Goal: Task Accomplishment & Management: Manage account settings

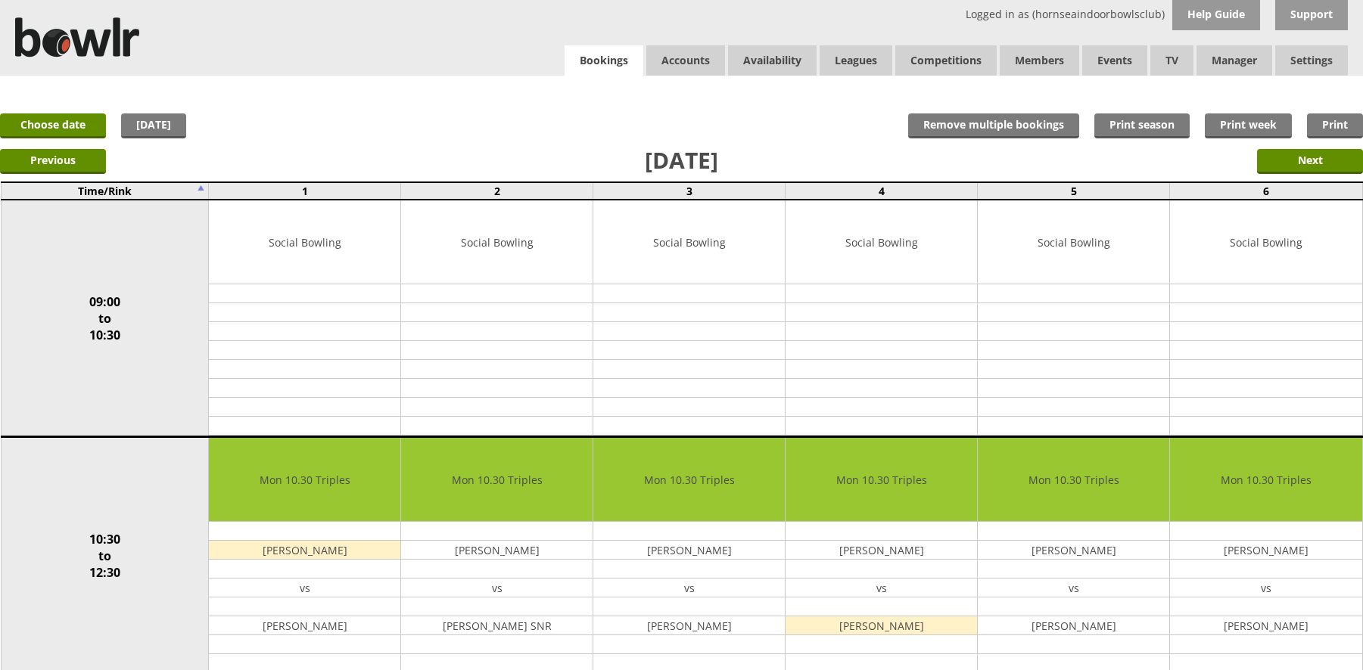
click at [607, 70] on link "Bookings" at bounding box center [603, 60] width 79 height 31
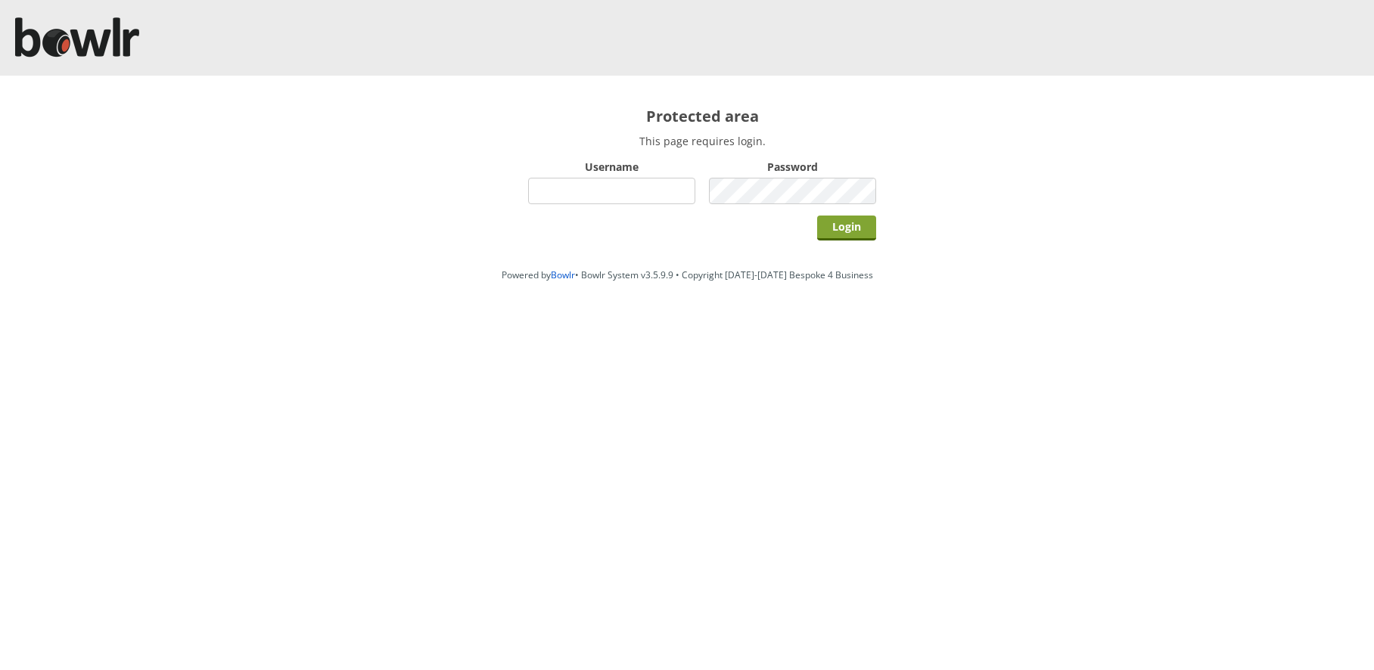
type input "hornseaindoorbowlsclub"
click at [835, 235] on input "Login" at bounding box center [846, 228] width 59 height 25
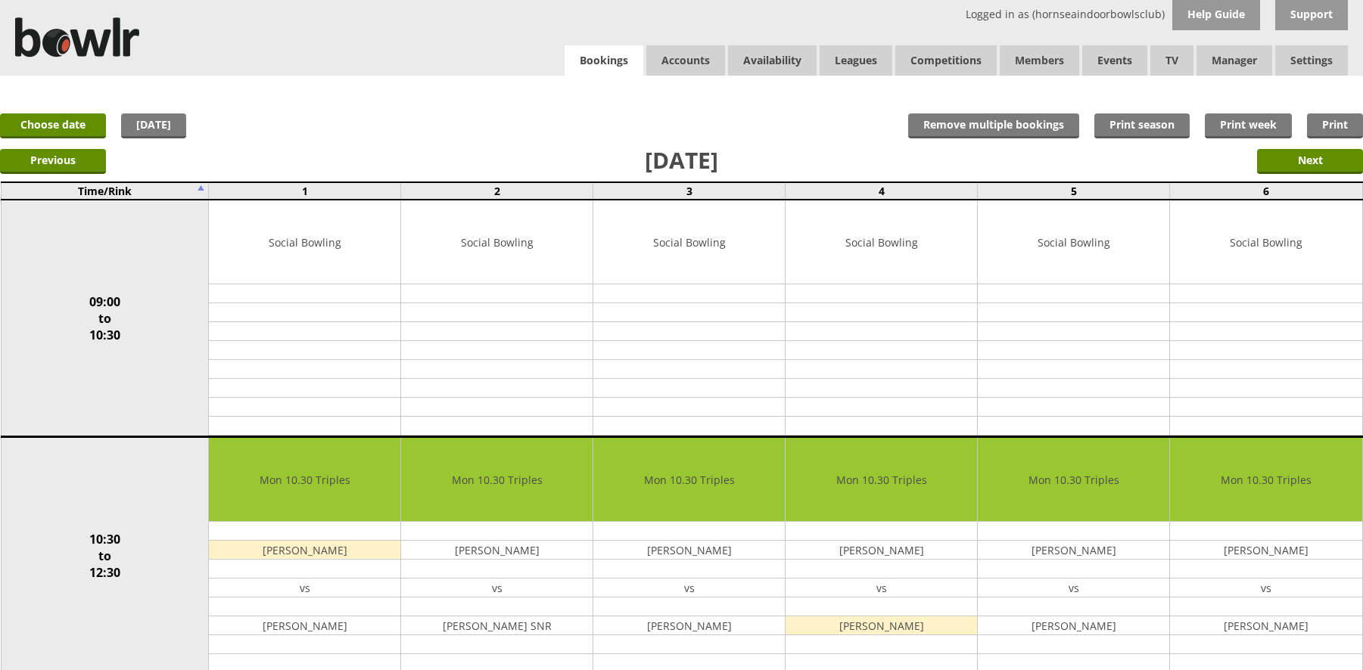
click at [595, 66] on link "Bookings" at bounding box center [603, 60] width 79 height 31
click at [589, 58] on link "Bookings" at bounding box center [603, 60] width 79 height 31
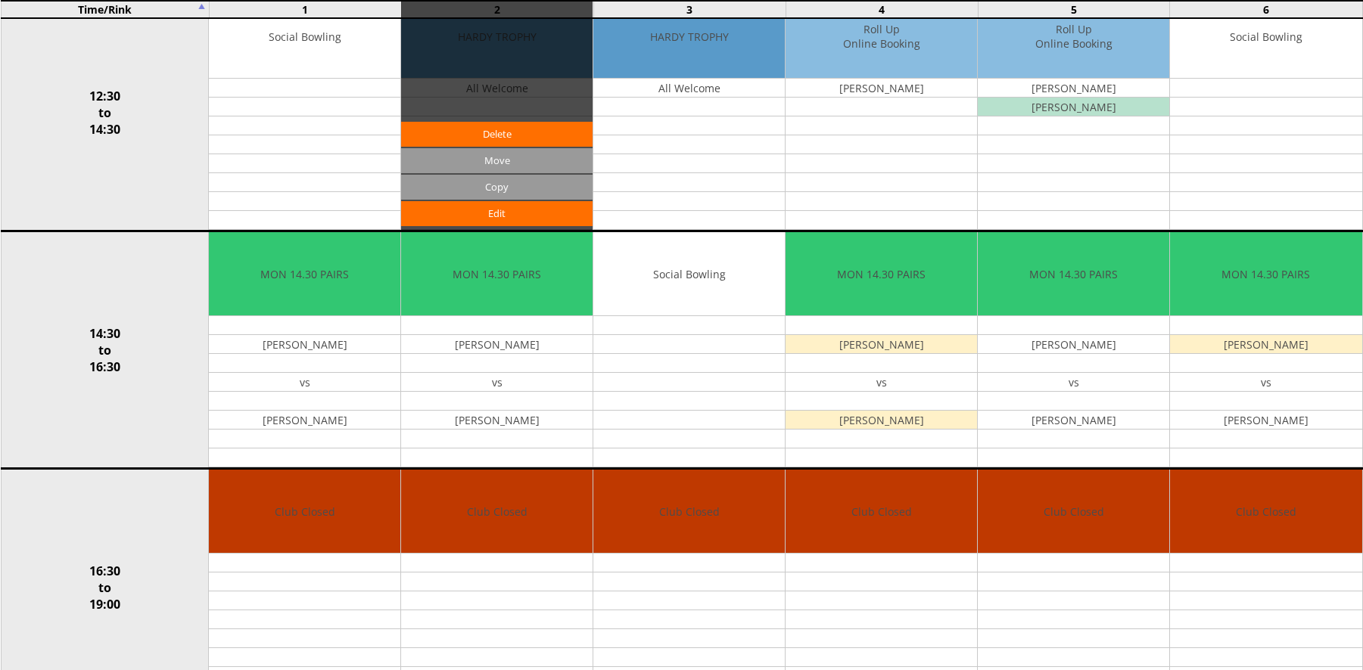
scroll to position [605, 0]
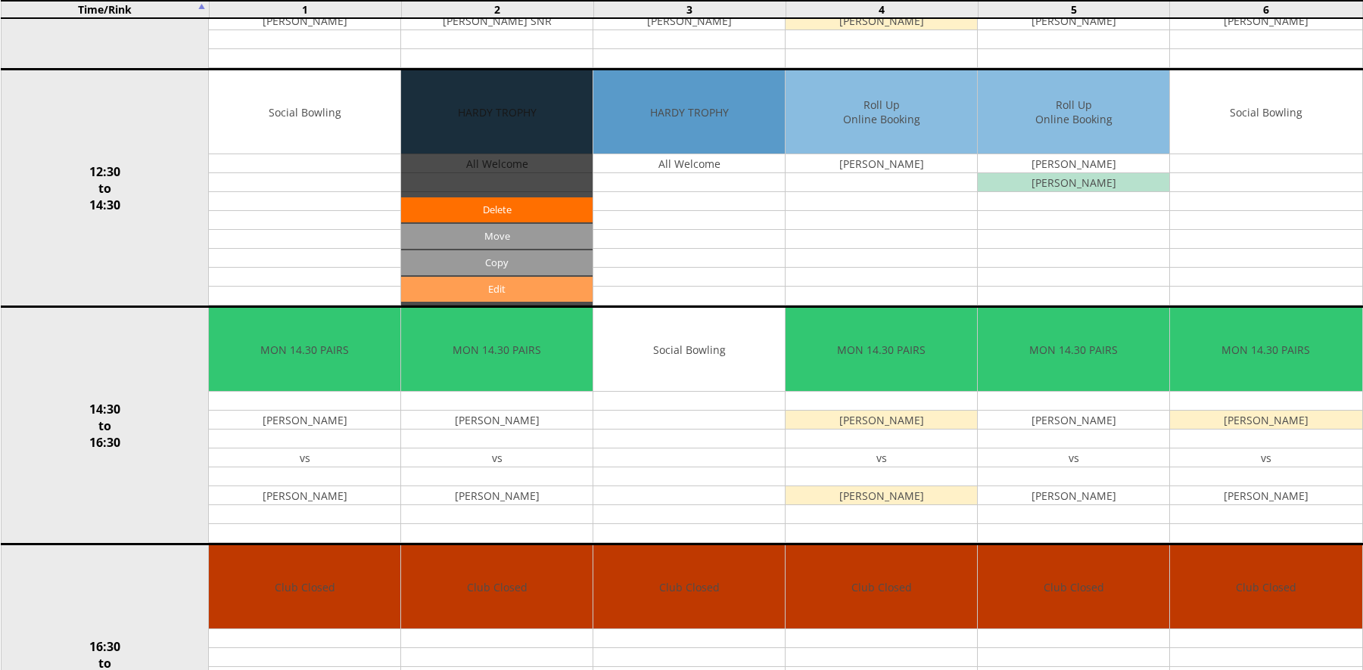
click at [474, 279] on link "Edit" at bounding box center [496, 289] width 191 height 25
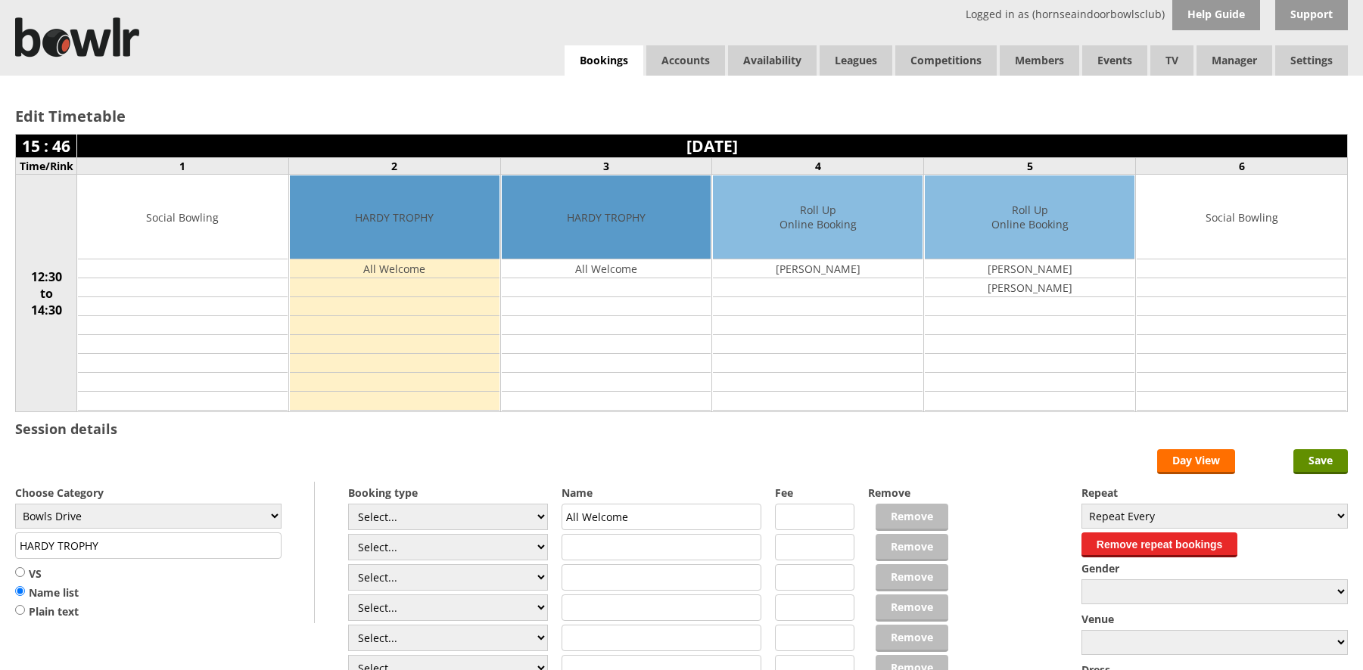
scroll to position [226, 0]
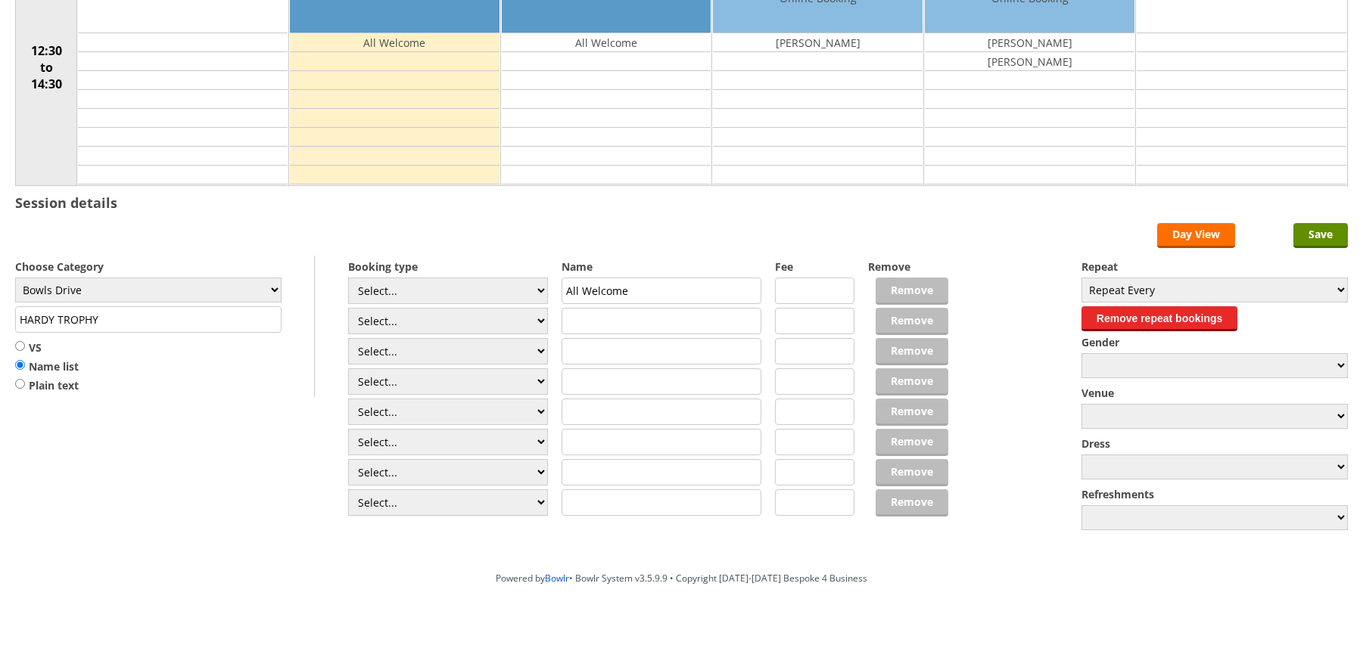
drag, startPoint x: 108, startPoint y: 320, endPoint x: -5, endPoint y: 328, distance: 113.7
click at [0, 328] on html "Logged in as (hornseaindoorbowlsclub) Help Guide Support Bookings Accounts Rink…" at bounding box center [681, 222] width 1363 height 897
click at [479, 313] on select "Select... Club Competition (Member) Club Competition (Visitor) National (Member…" at bounding box center [448, 321] width 200 height 26
select select "1_50"
click at [348, 308] on select "Select... Club Competition (Member) Club Competition (Visitor) National (Member…" at bounding box center [448, 321] width 200 height 26
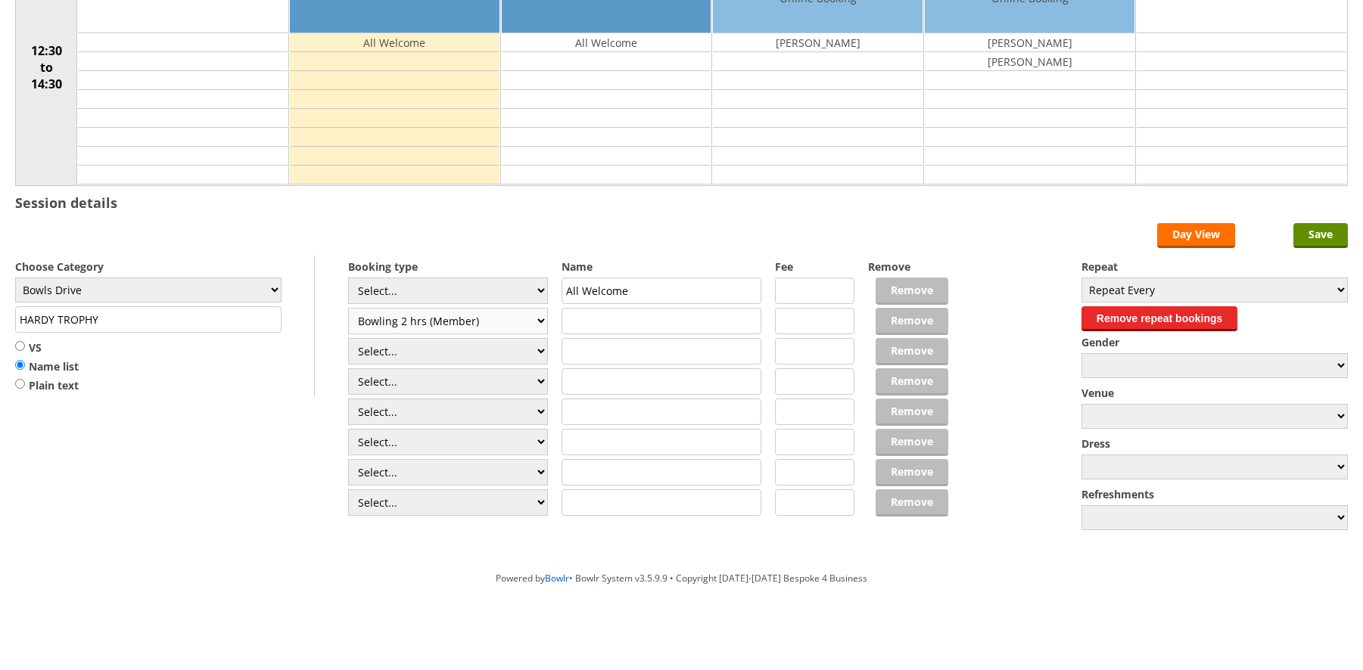
type input "Bowls Drive"
type input "5.0000"
click at [420, 354] on select "Select... Club Competition (Member) Club Competition (Visitor) National (Member…" at bounding box center [448, 351] width 200 height 26
select select "1_50"
click at [348, 338] on select "Select... Club Competition (Member) Club Competition (Visitor) National (Member…" at bounding box center [448, 351] width 200 height 26
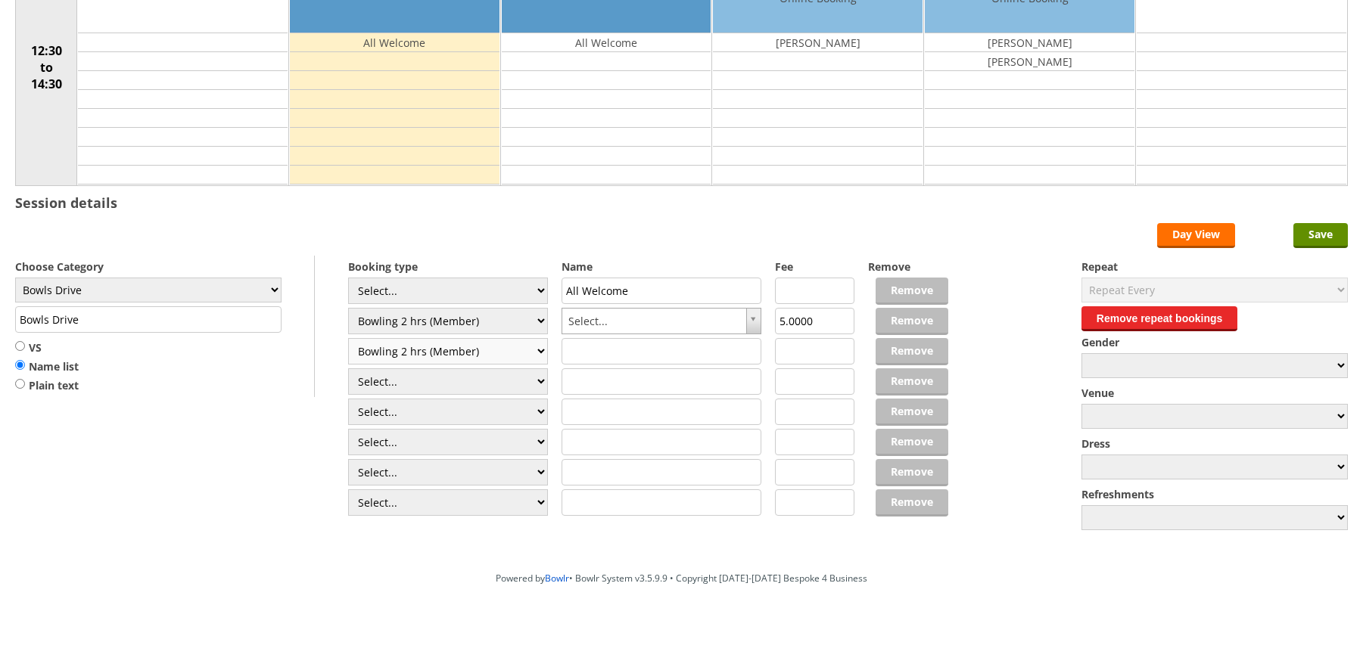
type input "5.0000"
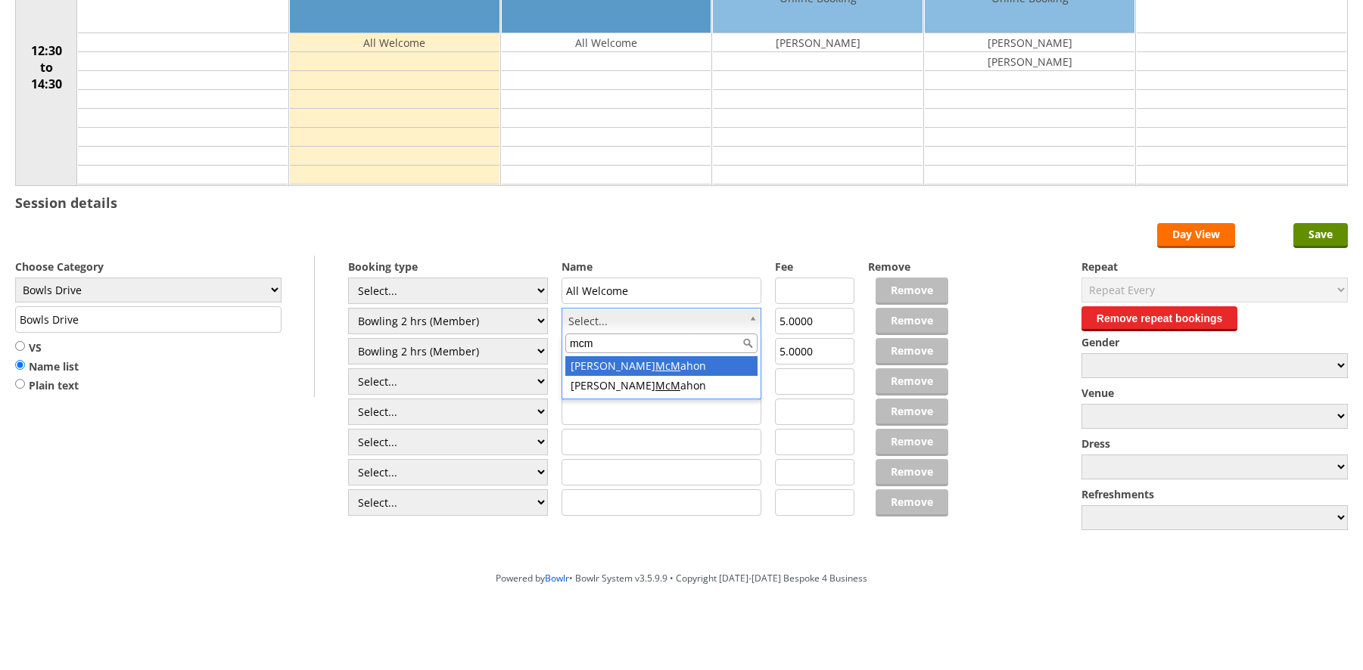
type input "mcm"
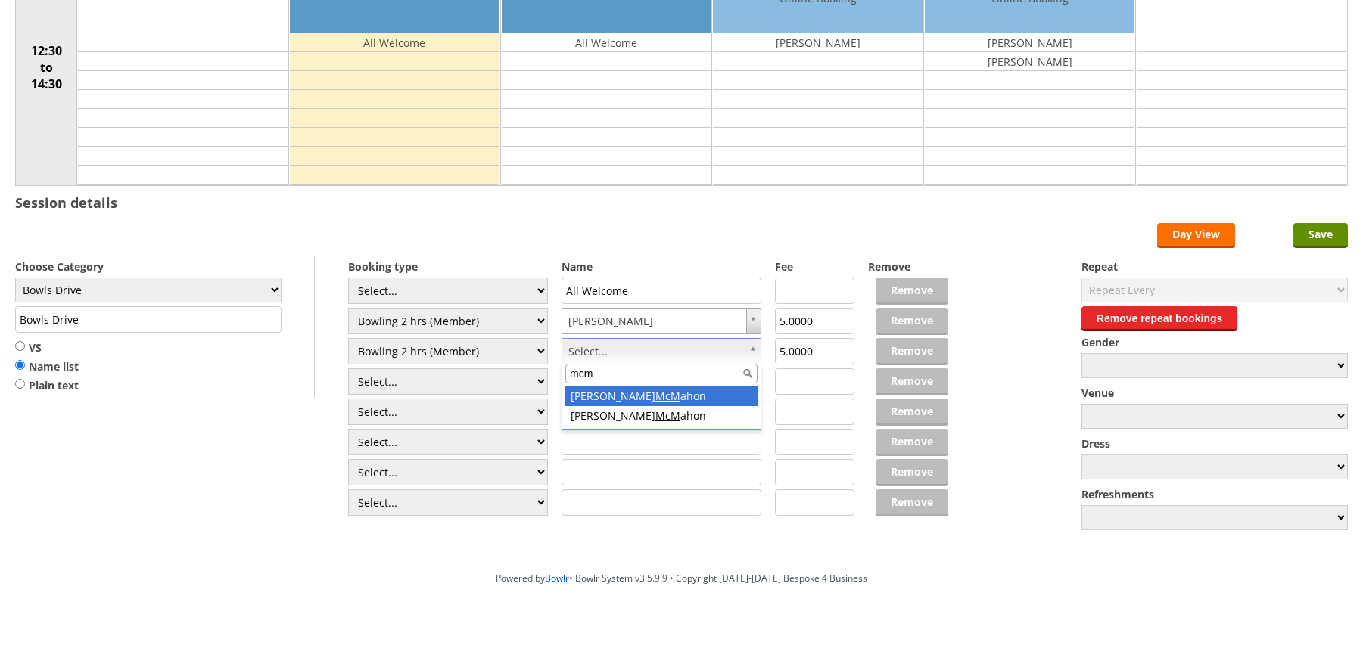
type input "mcm"
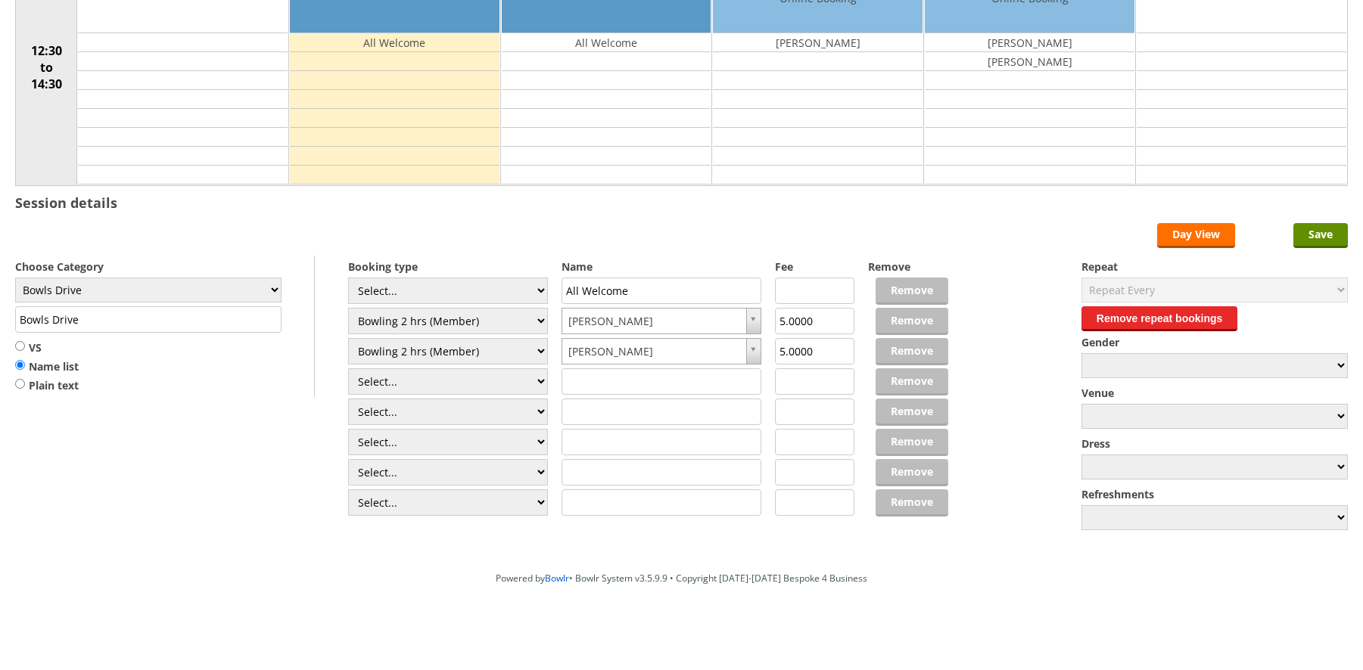
drag, startPoint x: 106, startPoint y: 319, endPoint x: -18, endPoint y: 315, distance: 124.2
click at [0, 315] on html "Logged in as (hornseaindoorbowlsclub) Help Guide Support Bookings Accounts Rink…" at bounding box center [681, 222] width 1363 height 897
paste input "HARDY TROPHY"
type input "HARDY TROPHY"
click at [1308, 229] on input "Save" at bounding box center [1320, 235] width 54 height 25
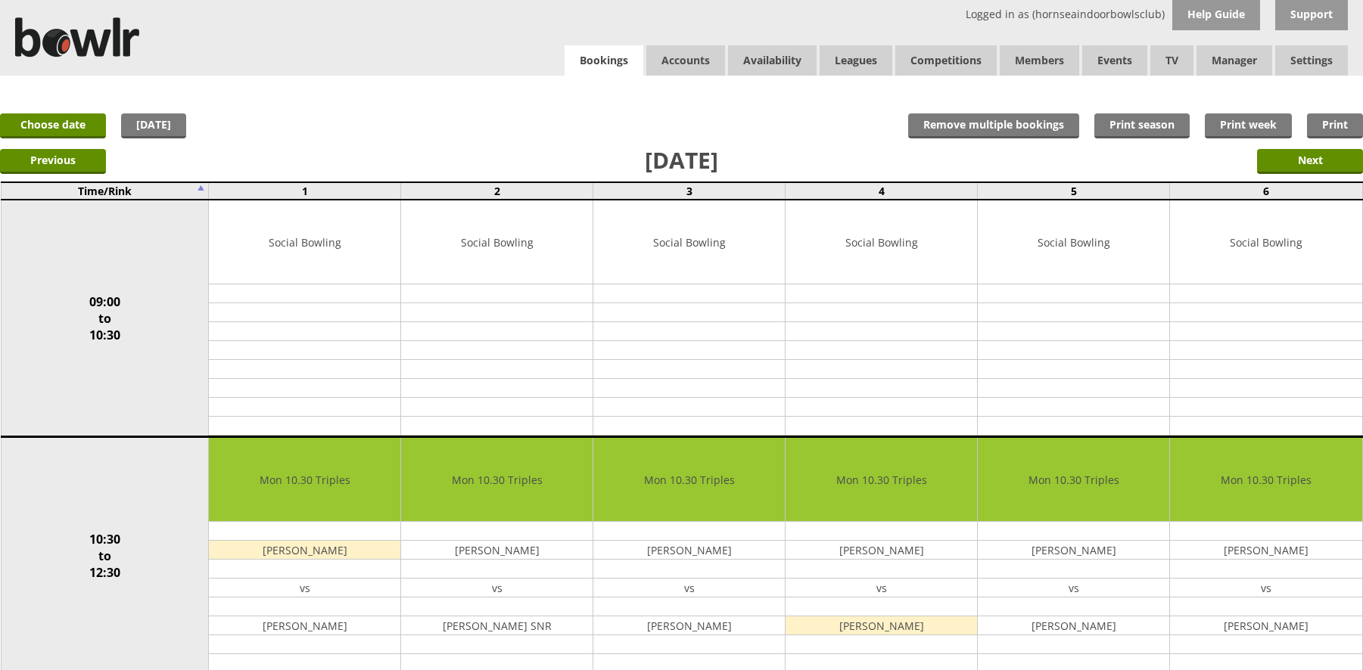
click at [629, 58] on link "Bookings" at bounding box center [603, 60] width 79 height 31
click at [617, 61] on link "Bookings" at bounding box center [603, 60] width 79 height 31
click at [607, 55] on link "Bookings" at bounding box center [603, 60] width 79 height 31
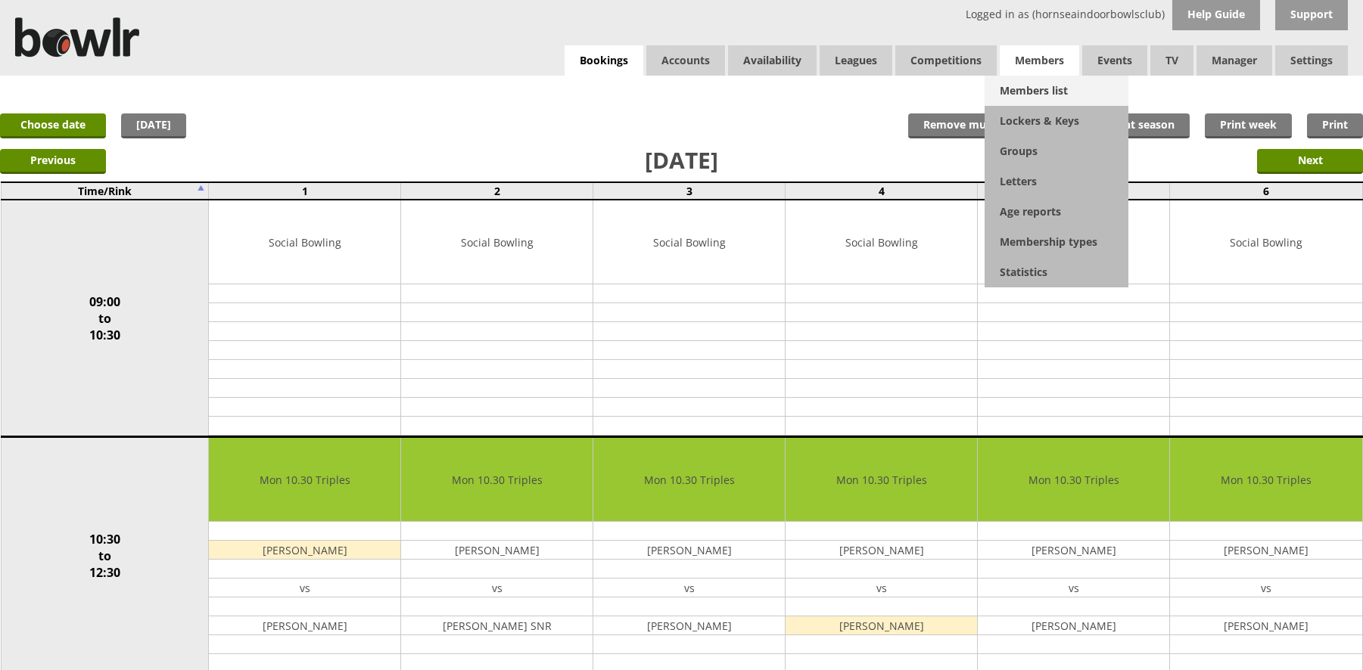
click at [1014, 83] on link "Members list" at bounding box center [1056, 91] width 144 height 30
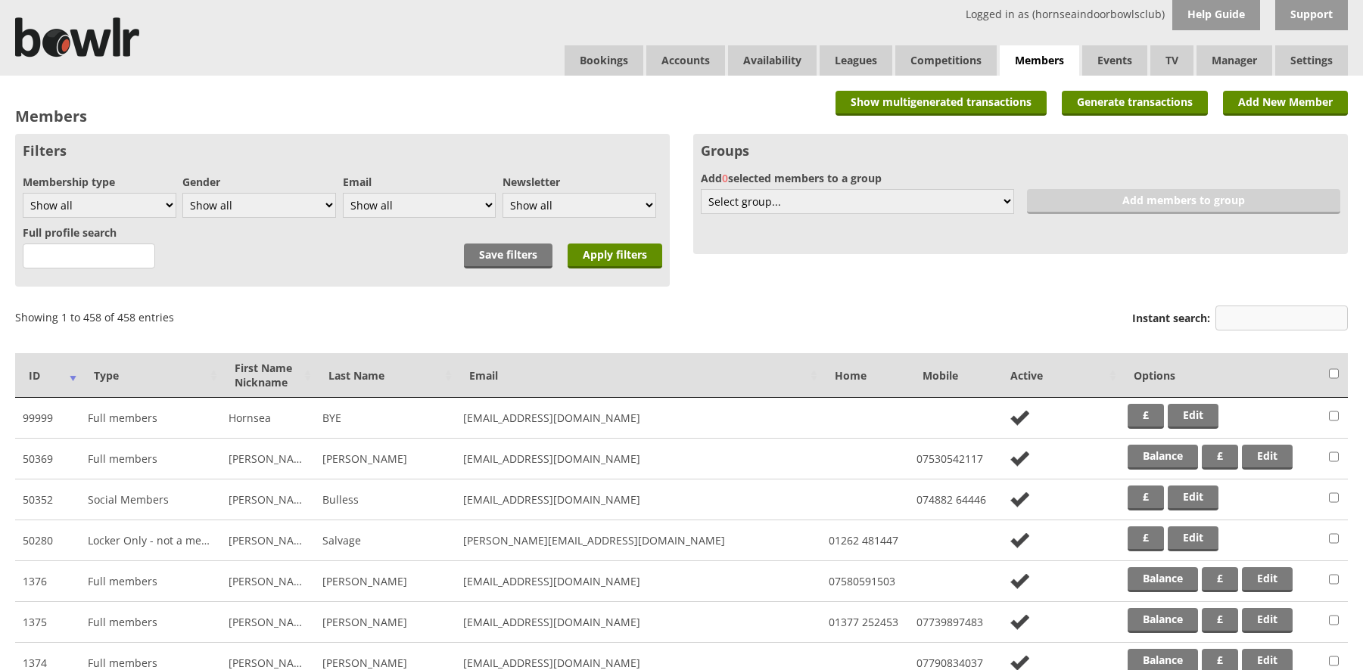
click at [1217, 319] on input "Instant search:" at bounding box center [1281, 318] width 132 height 25
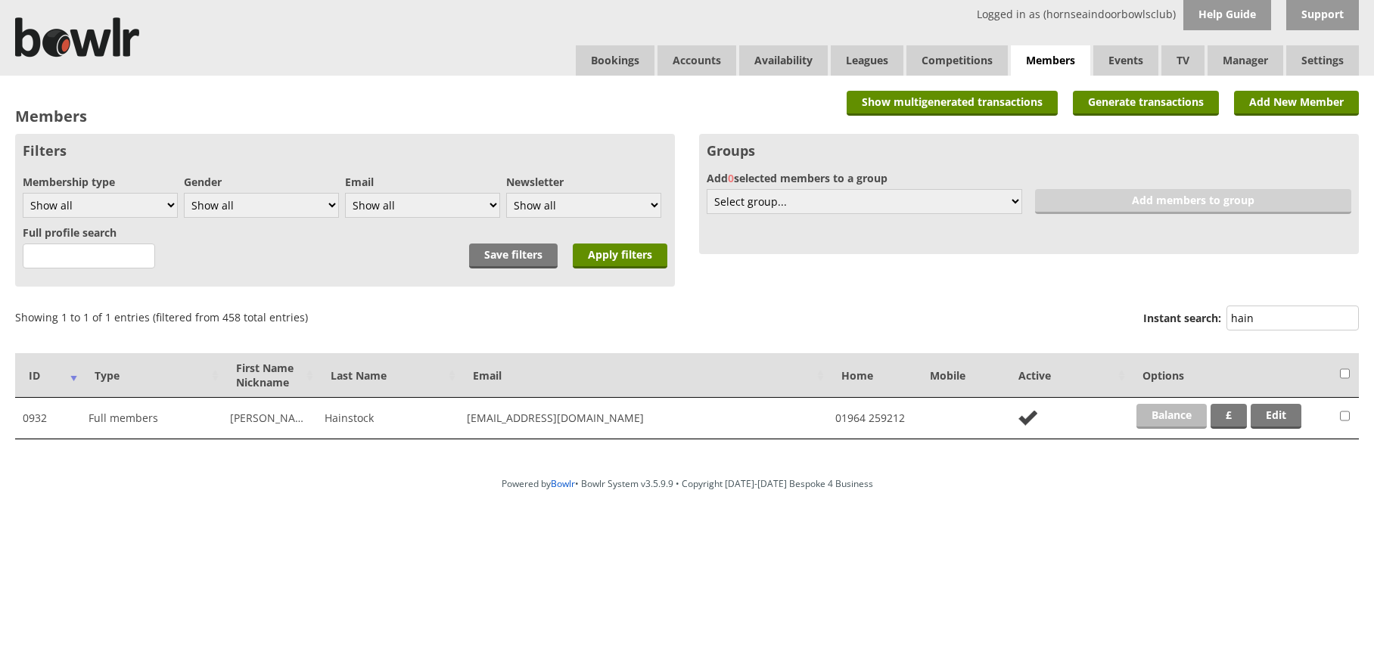
type input "hain"
click at [1169, 409] on link "Balance" at bounding box center [1171, 416] width 70 height 25
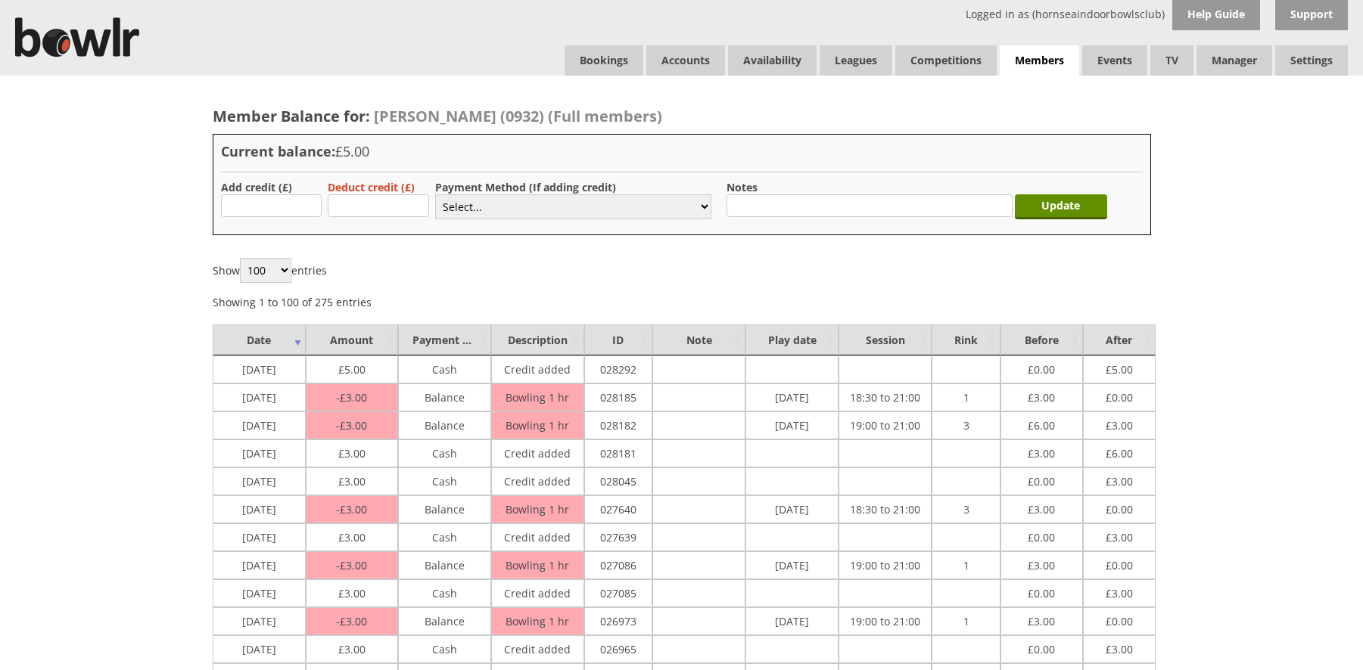
click at [898, 278] on div "Show 100 250 500 1,000 entries Showing 1 to 100 of 275 entries Previous 1 2 3 N…" at bounding box center [682, 283] width 938 height 51
click at [892, 273] on div "Show 100 250 500 1,000 entries Showing 1 to 100 of 275 entries Previous 1 2 3 N…" at bounding box center [682, 283] width 938 height 51
click at [575, 62] on link "Bookings" at bounding box center [603, 60] width 79 height 30
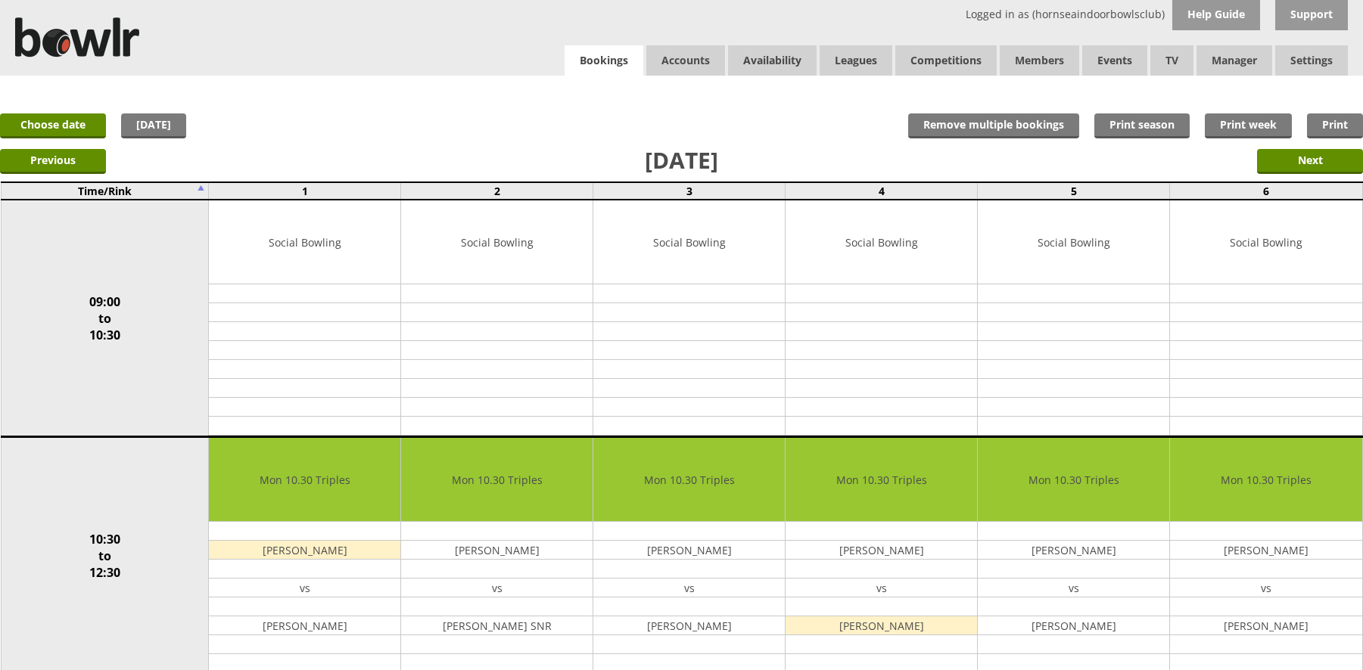
drag, startPoint x: 602, startPoint y: 61, endPoint x: 593, endPoint y: 61, distance: 8.3
click at [599, 61] on link "Bookings" at bounding box center [603, 60] width 79 height 31
click at [631, 63] on link "Bookings" at bounding box center [603, 60] width 79 height 31
click at [586, 54] on link "Bookings" at bounding box center [603, 60] width 79 height 31
click at [588, 53] on link "Bookings" at bounding box center [603, 60] width 79 height 31
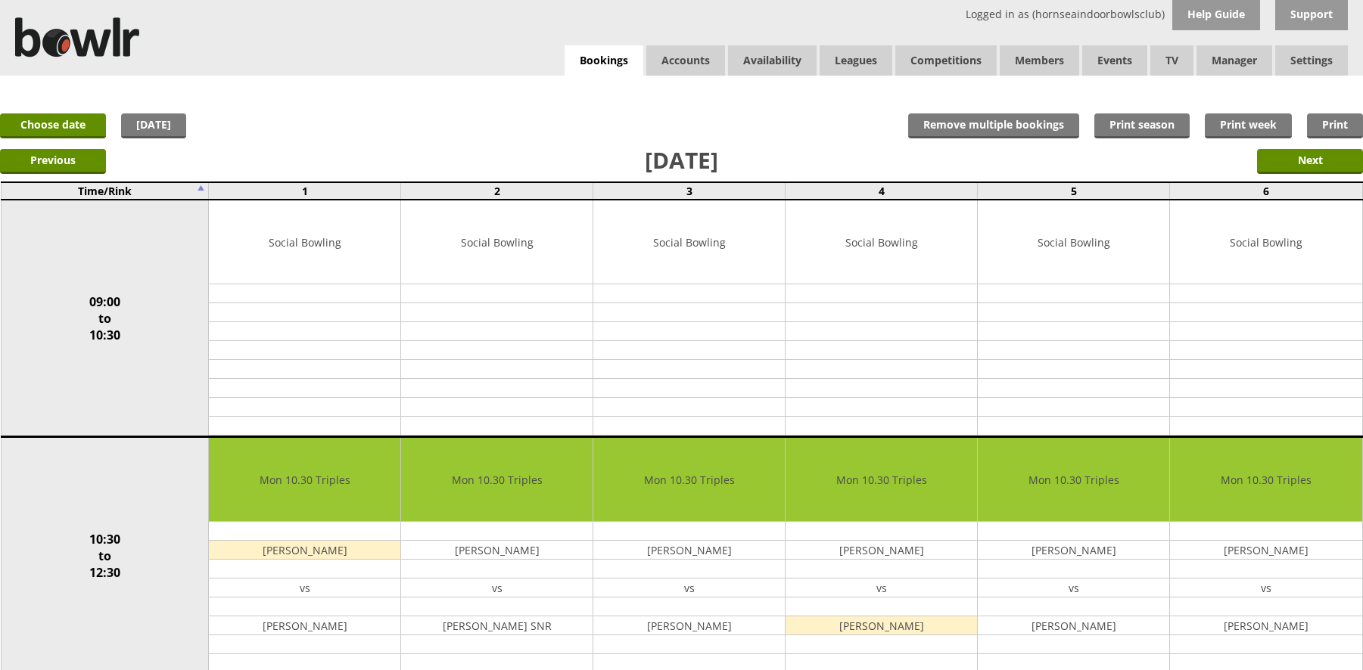
click at [621, 78] on div "x Move Booking Move to other date: [DATE] 09:00 to 10:30 10:30 to 12:30 12:30 t…" at bounding box center [681, 91] width 1363 height 30
drag, startPoint x: 614, startPoint y: 56, endPoint x: 602, endPoint y: 63, distance: 13.2
click at [614, 56] on link "Bookings" at bounding box center [603, 60] width 79 height 31
